Goal: Navigation & Orientation: Find specific page/section

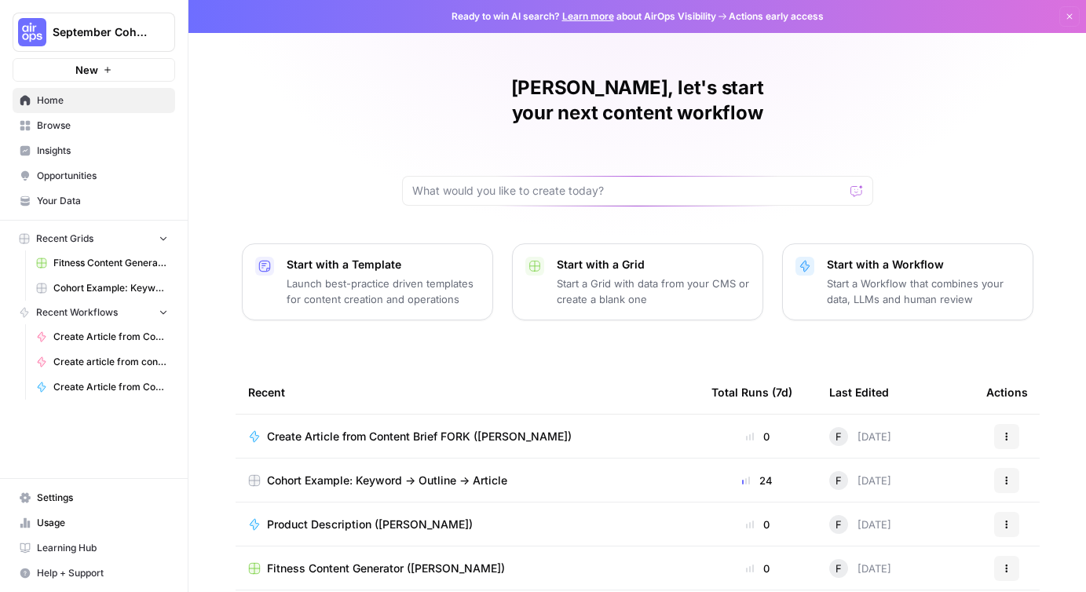
click at [66, 152] on span "Insights" at bounding box center [102, 151] width 131 height 14
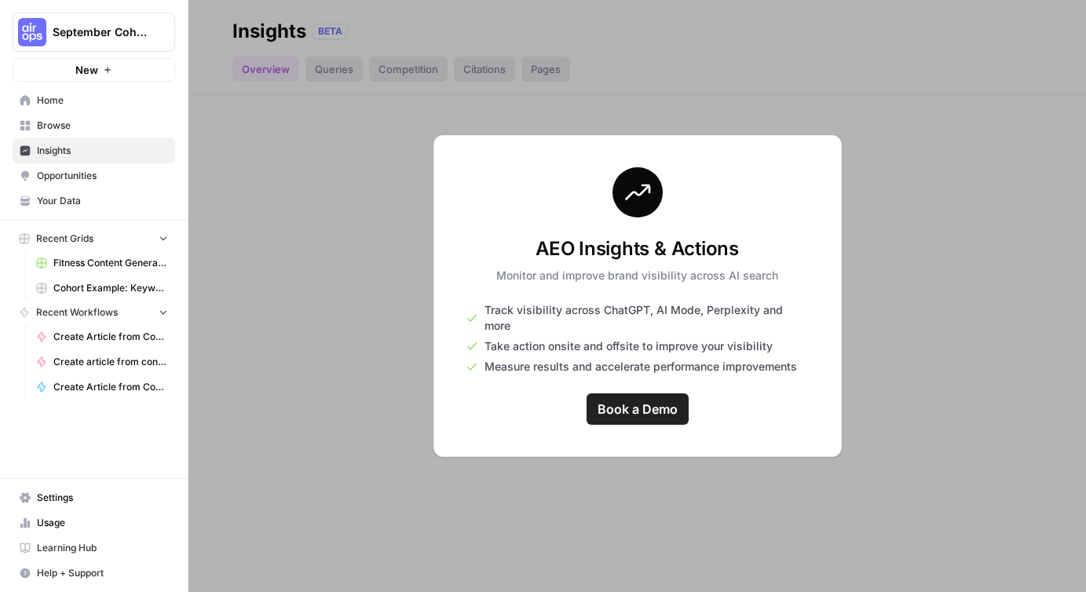
click at [107, 36] on span "September Cohort" at bounding box center [100, 32] width 95 height 16
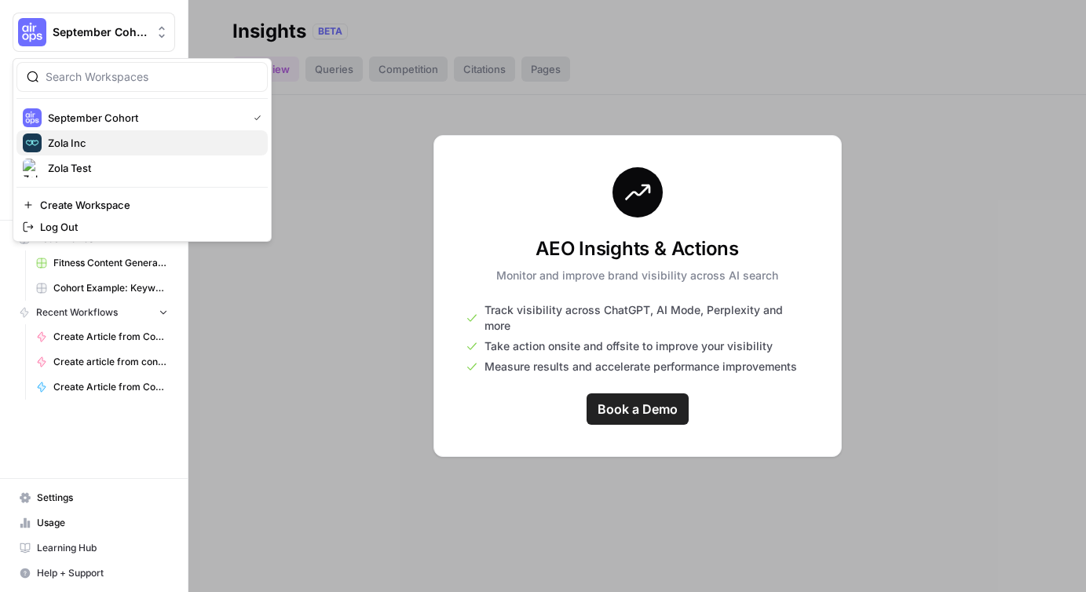
click at [104, 135] on span "Zola Inc" at bounding box center [151, 143] width 207 height 16
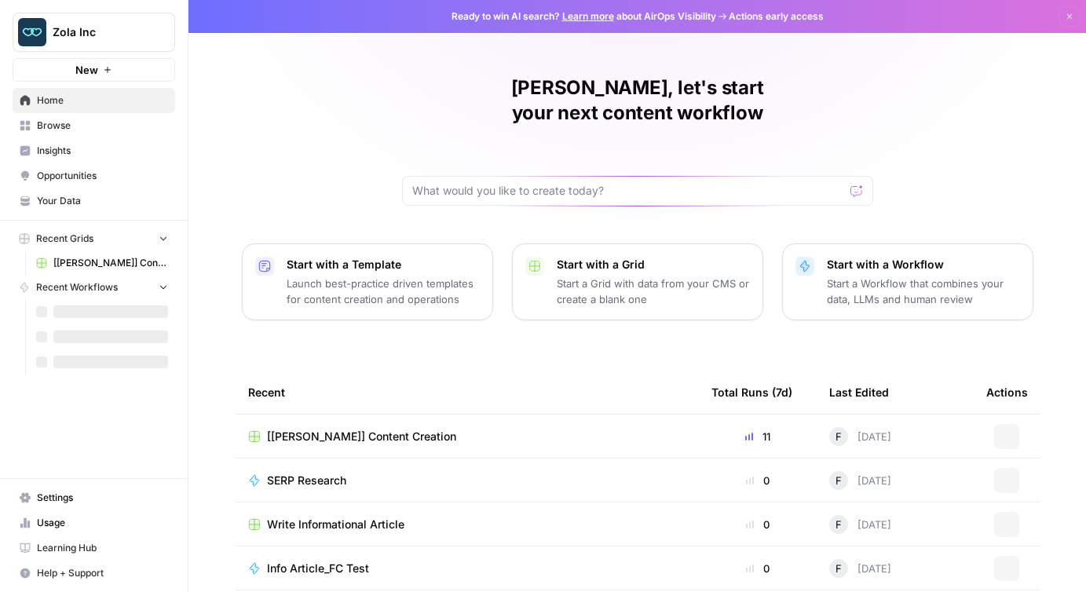
click at [88, 129] on span "Browse" at bounding box center [102, 126] width 131 height 14
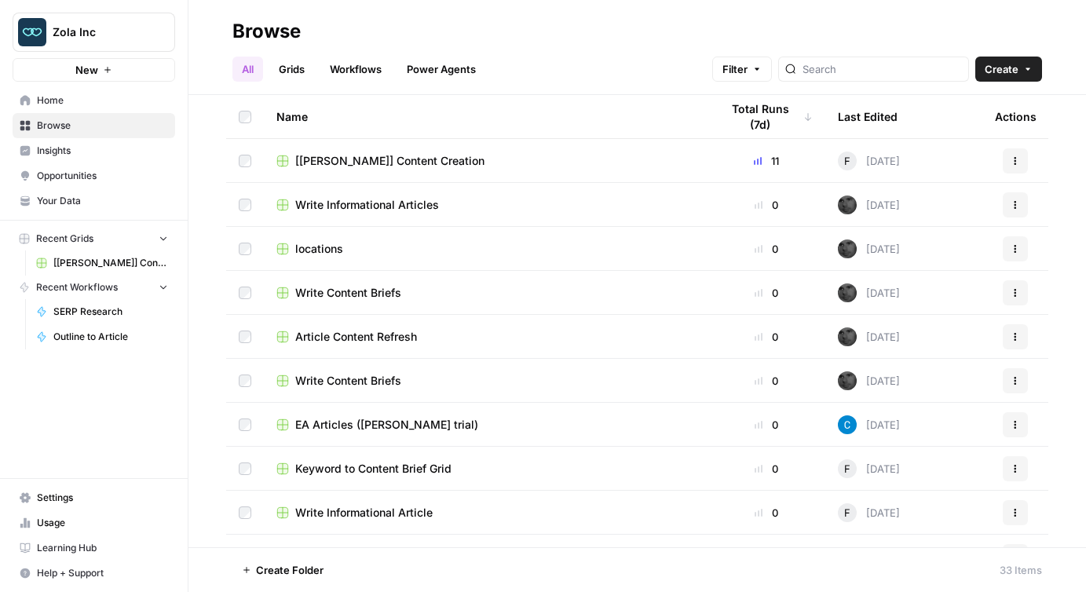
click at [88, 152] on span "Insights" at bounding box center [102, 151] width 131 height 14
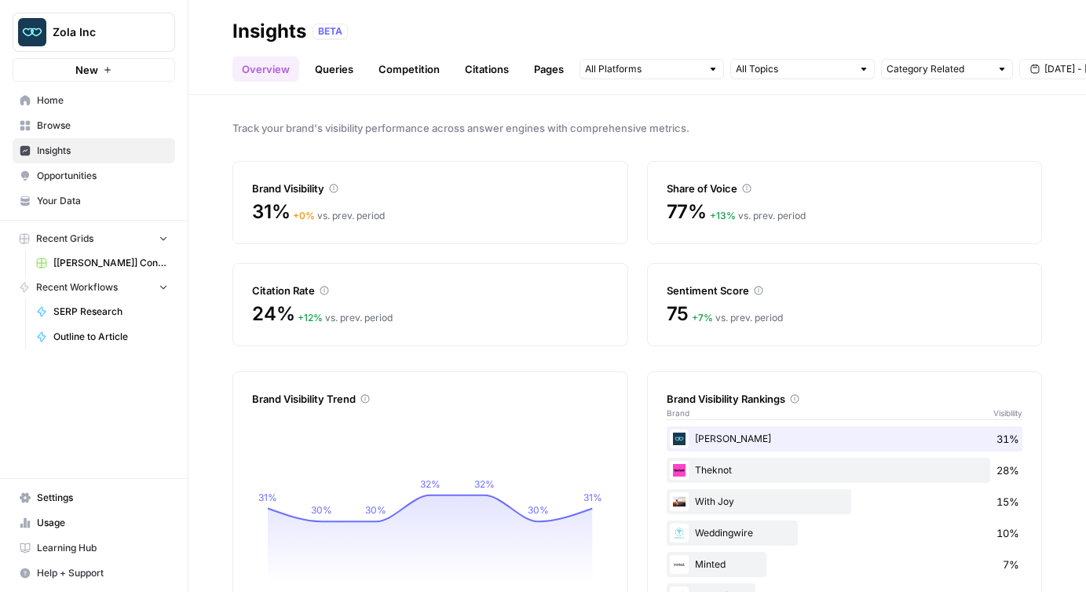
click at [85, 181] on span "Opportunities" at bounding box center [102, 176] width 131 height 14
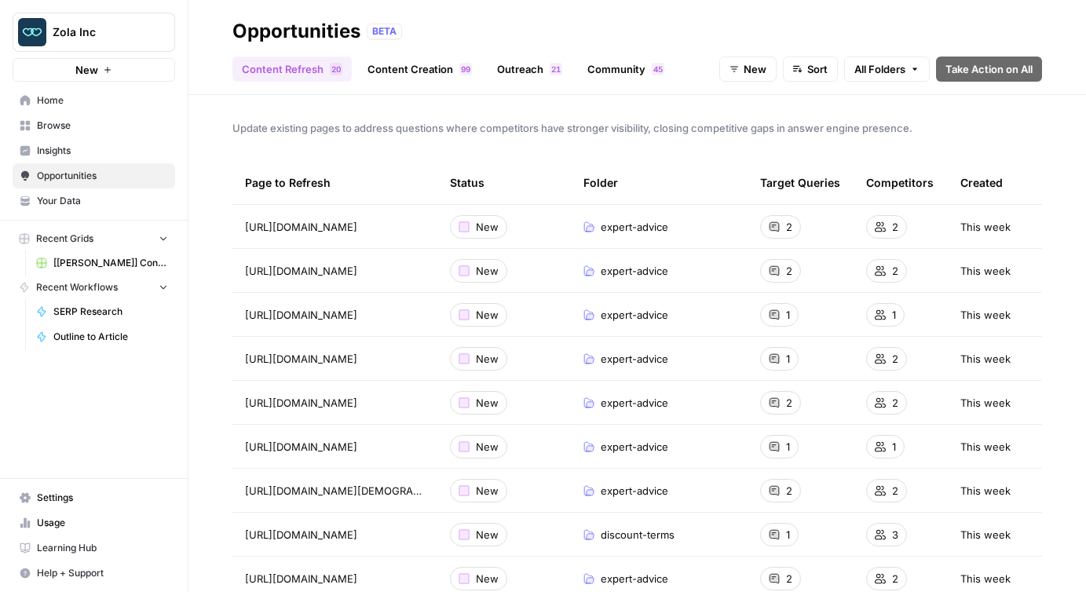
click at [103, 155] on span "Insights" at bounding box center [102, 151] width 131 height 14
